Goal: Find specific page/section: Find specific page/section

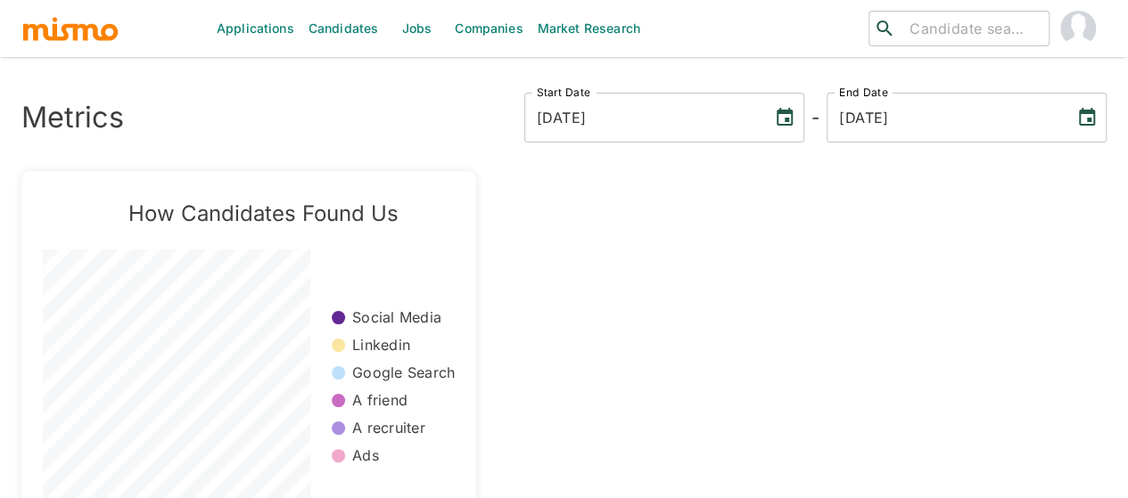
drag, startPoint x: 401, startPoint y: 31, endPoint x: 314, endPoint y: 70, distance: 95.4
click at [401, 31] on link "Jobs" at bounding box center [416, 28] width 62 height 57
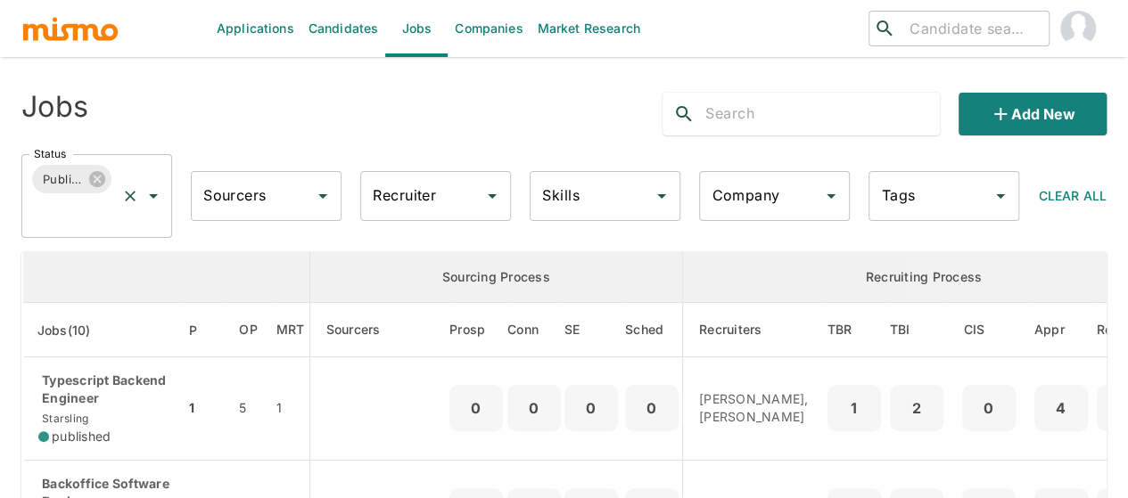
click at [159, 181] on div "Published Status" at bounding box center [96, 196] width 151 height 84
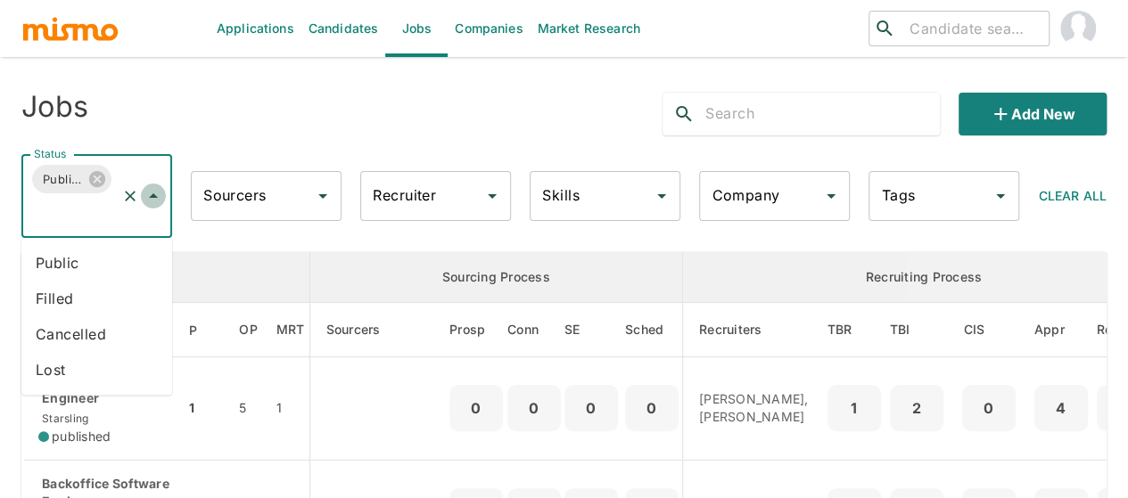
click at [159, 193] on icon "Close" at bounding box center [153, 195] width 21 height 21
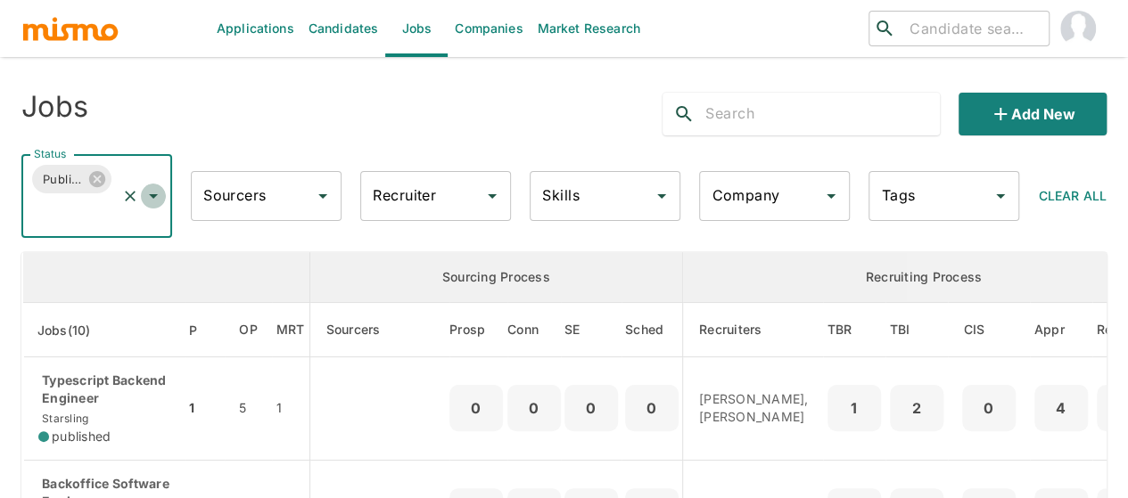
click at [159, 193] on icon "Open" at bounding box center [153, 195] width 21 height 21
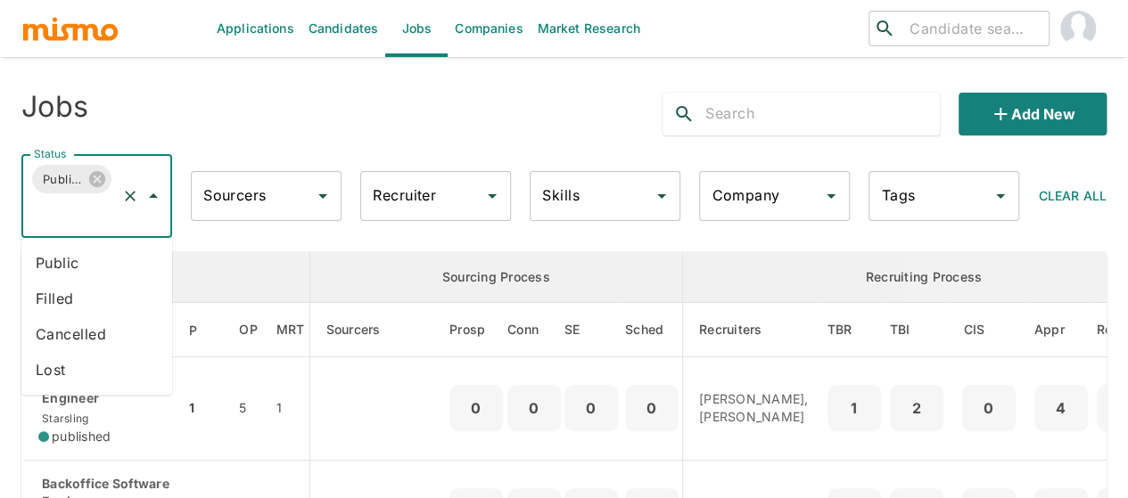
click at [41, 264] on li "Public" at bounding box center [96, 263] width 151 height 36
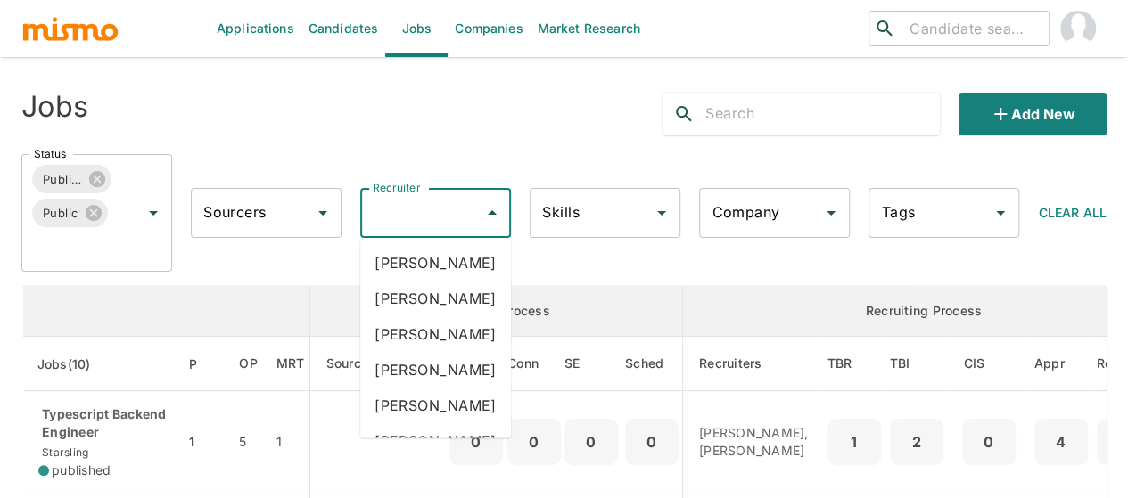
click at [427, 217] on input "Recruiter" at bounding box center [422, 213] width 108 height 34
type input "mai"
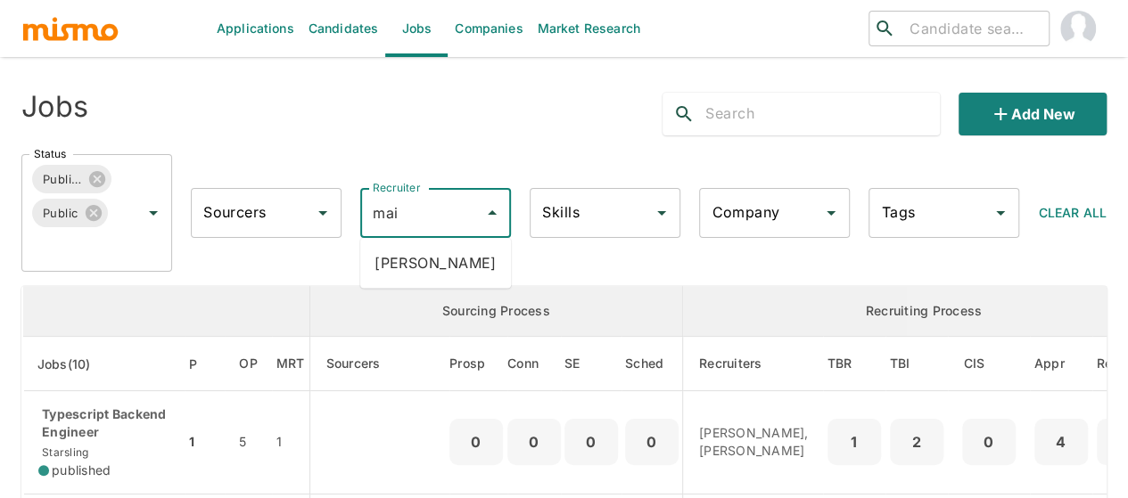
click at [425, 250] on li "[PERSON_NAME]" at bounding box center [435, 263] width 151 height 36
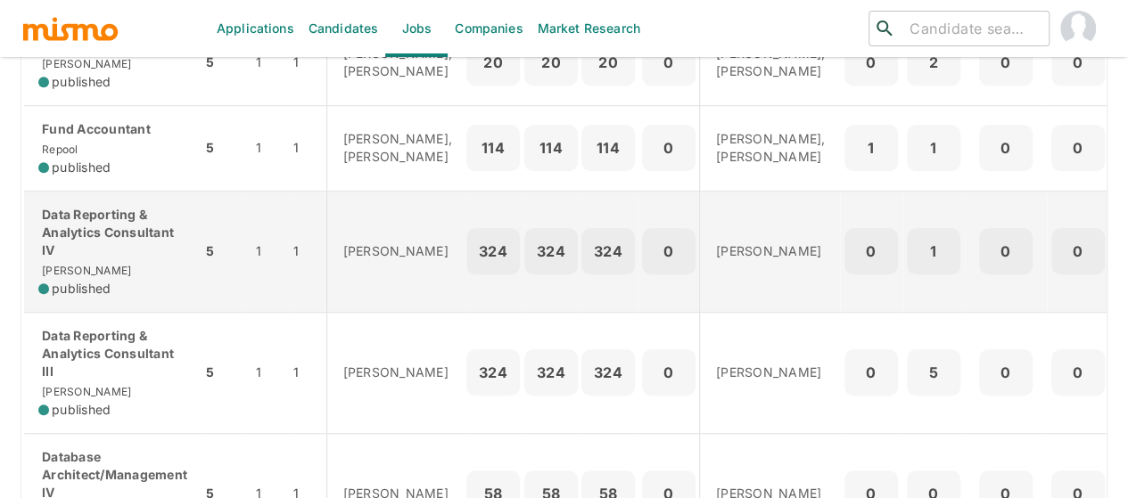
scroll to position [624, 0]
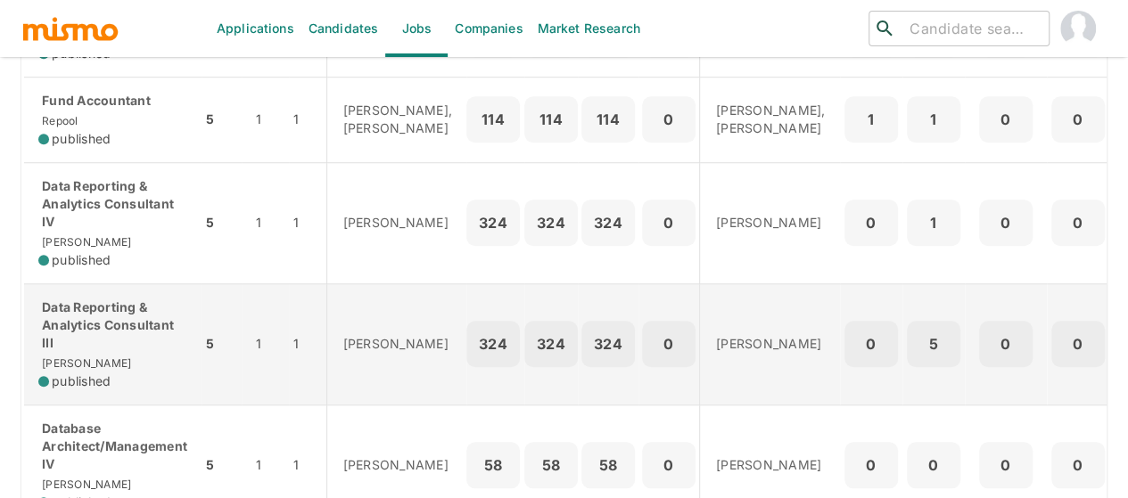
click at [60, 352] on p "Data Reporting & Analytics Consultant III" at bounding box center [112, 325] width 149 height 53
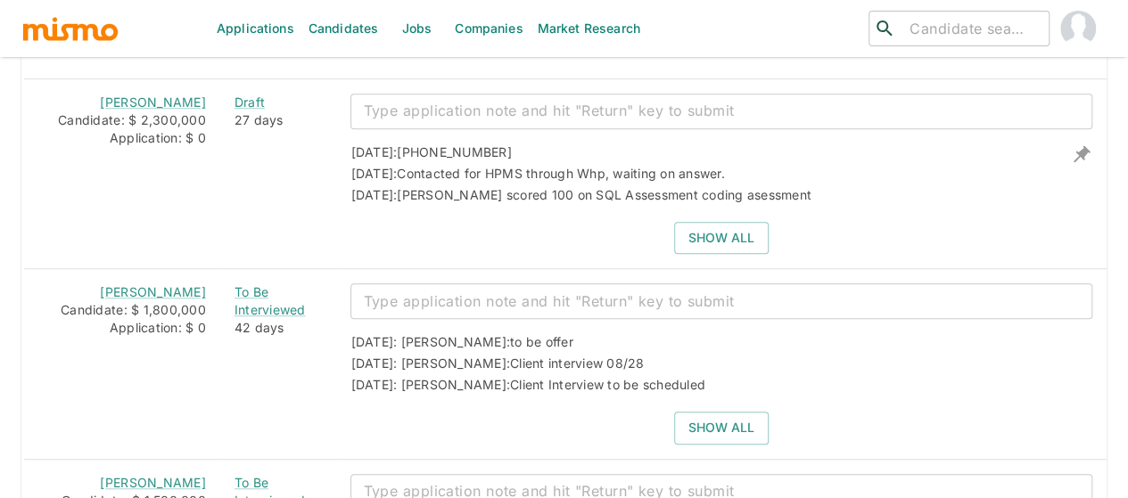
scroll to position [3904, 0]
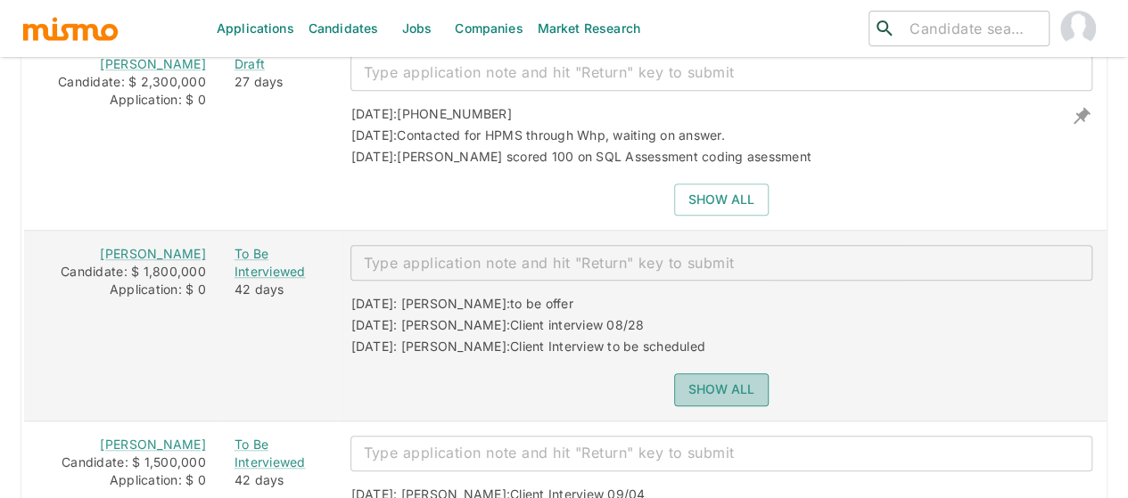
click at [693, 373] on button "Show all" at bounding box center [721, 389] width 94 height 33
